Goal: Check status: Check status

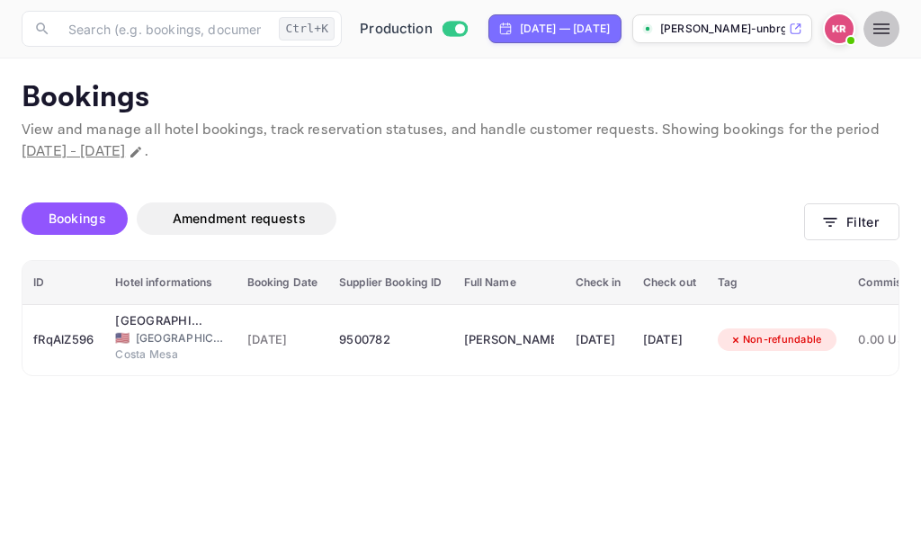
click at [886, 29] on icon "button" at bounding box center [881, 28] width 16 height 11
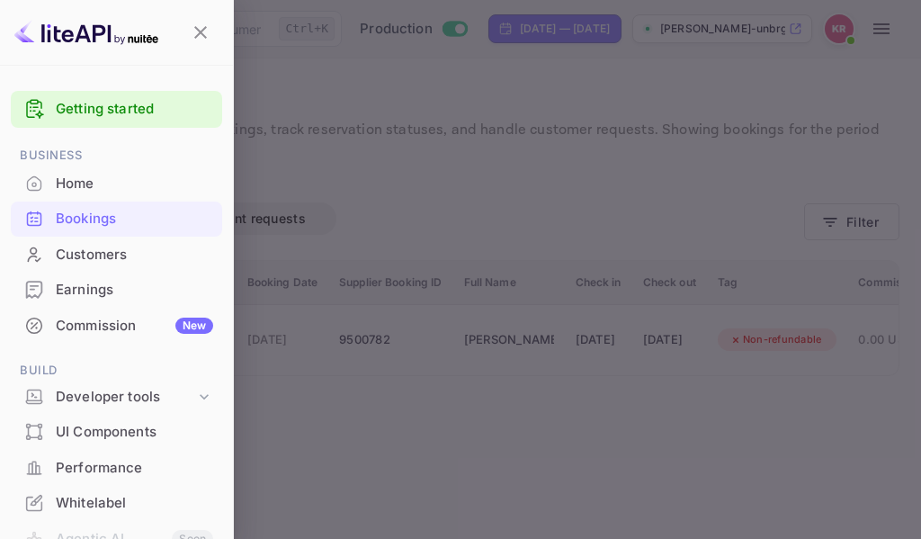
click at [81, 218] on div "Bookings" at bounding box center [134, 219] width 157 height 21
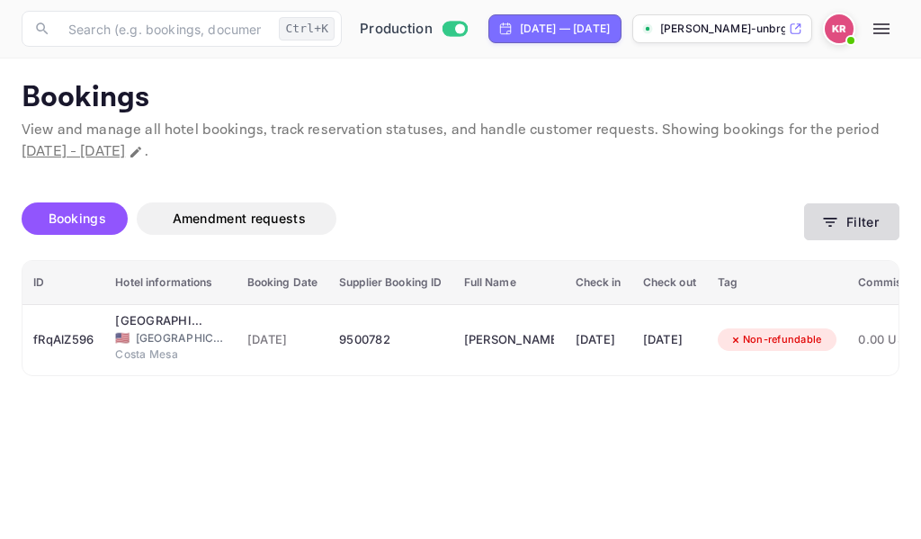
click at [832, 226] on icon "button" at bounding box center [830, 222] width 13 height 9
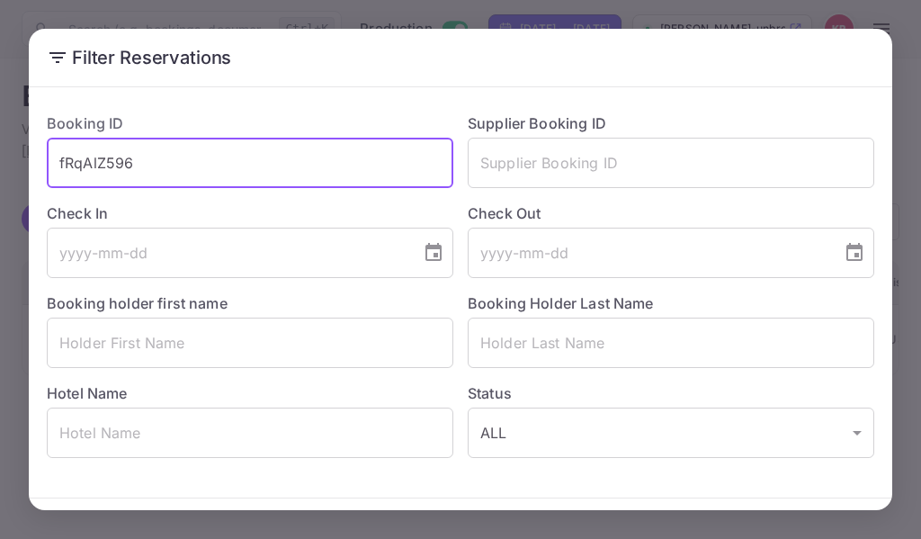
drag, startPoint x: 131, startPoint y: 162, endPoint x: 61, endPoint y: 162, distance: 70.1
click at [61, 162] on input "fRqAlZ596" at bounding box center [250, 163] width 406 height 50
paste input "tlt8OiHxw"
click at [57, 165] on input "tlt8OiHxw" at bounding box center [250, 163] width 406 height 50
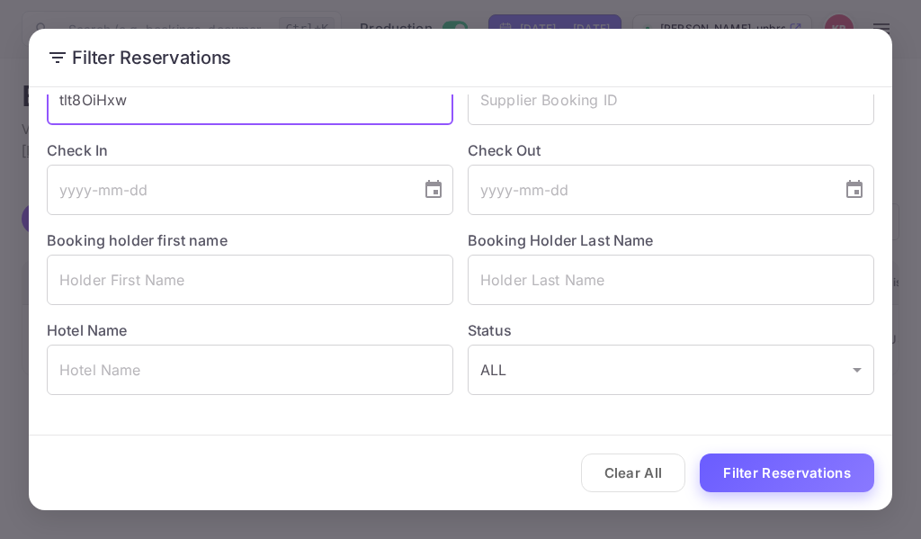
type input "tlt8OiHxw"
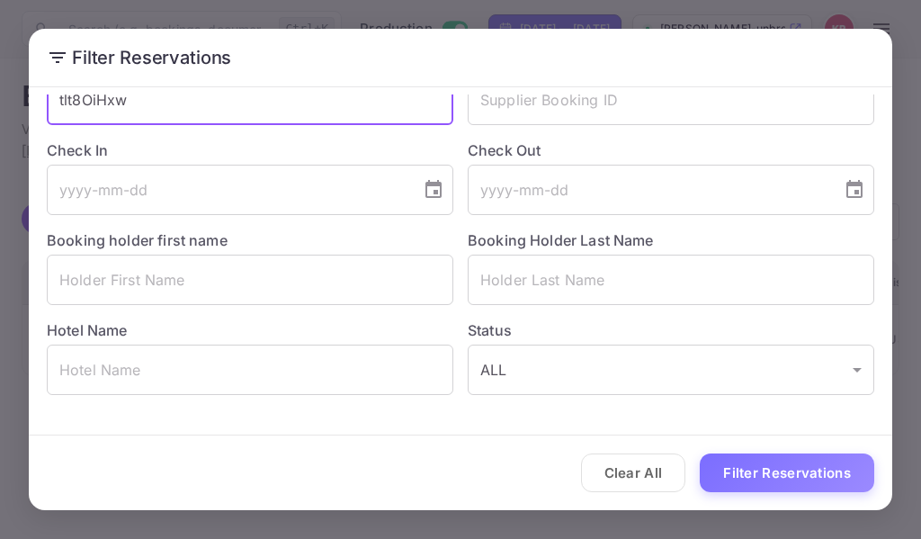
click at [724, 469] on button "Filter Reservations" at bounding box center [787, 472] width 174 height 39
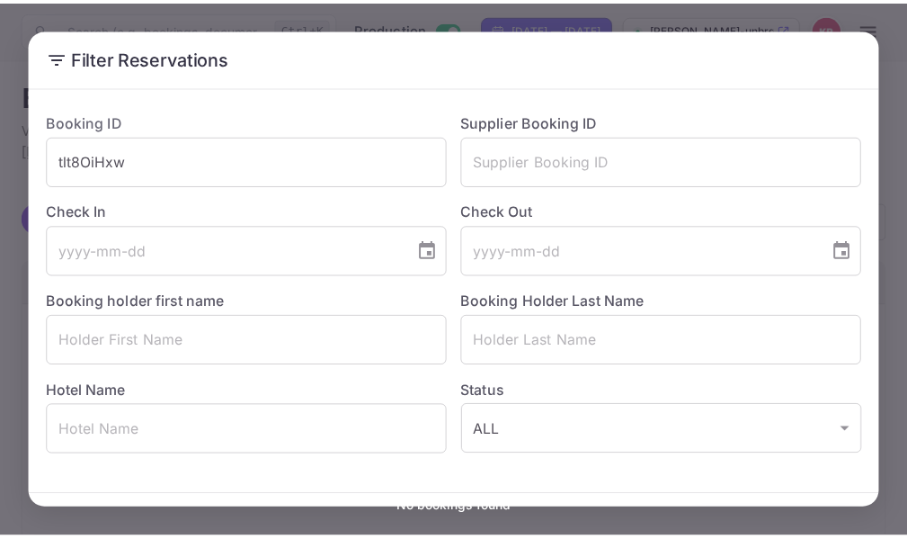
scroll to position [0, 0]
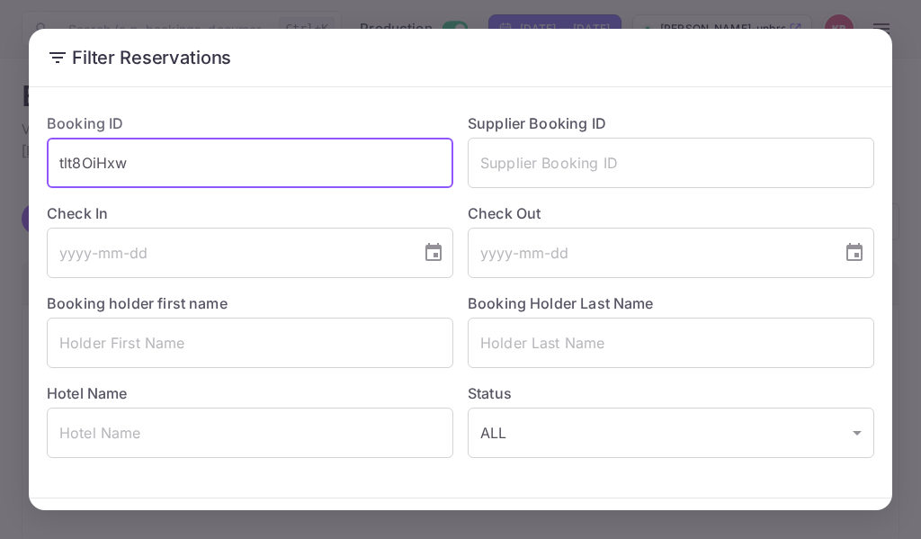
click at [149, 169] on input "tlt8OiHxw" at bounding box center [250, 163] width 406 height 50
click at [58, 162] on input "tlt8OiHxw" at bounding box center [250, 163] width 406 height 50
click at [132, 165] on input "tlt8OiHxw" at bounding box center [250, 163] width 406 height 50
click at [773, 12] on div "Filter Reservations Booking ID tlt8OiHxw ​ Supplier Booking ID ​ Check In ​ Che…" at bounding box center [460, 269] width 921 height 539
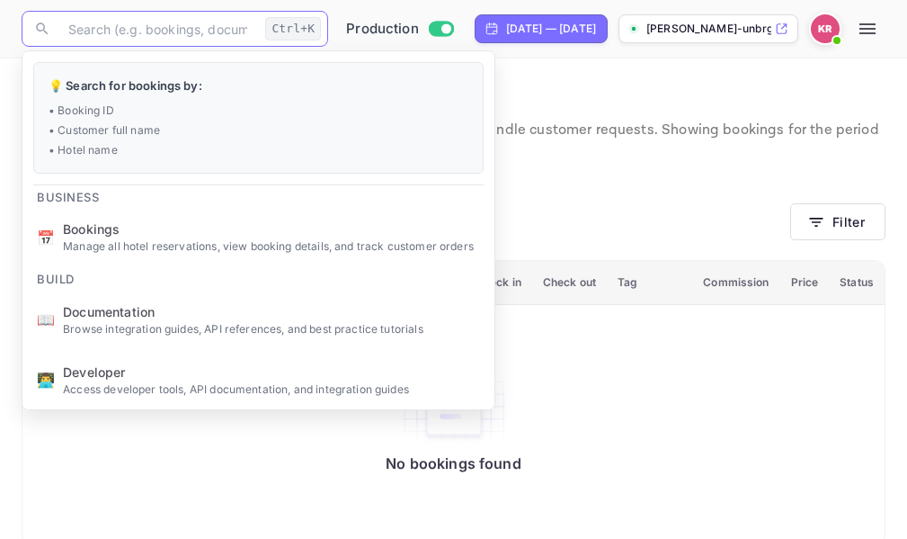
click at [75, 29] on input "text" at bounding box center [158, 29] width 201 height 36
paste input "tlt8OiHxw"
type input "tlt8OiHxw"
